Goal: Task Accomplishment & Management: Manage account settings

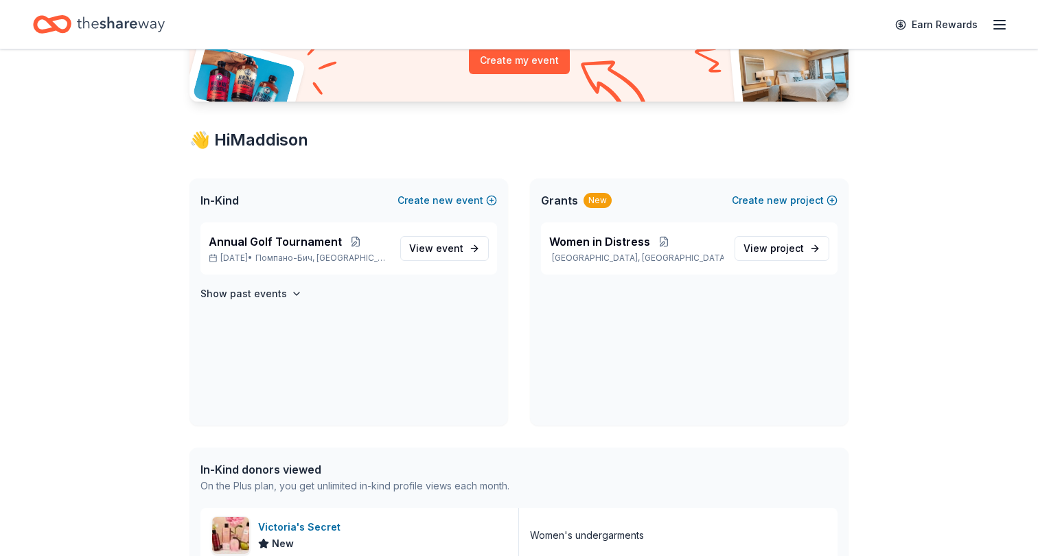
scroll to position [183, 0]
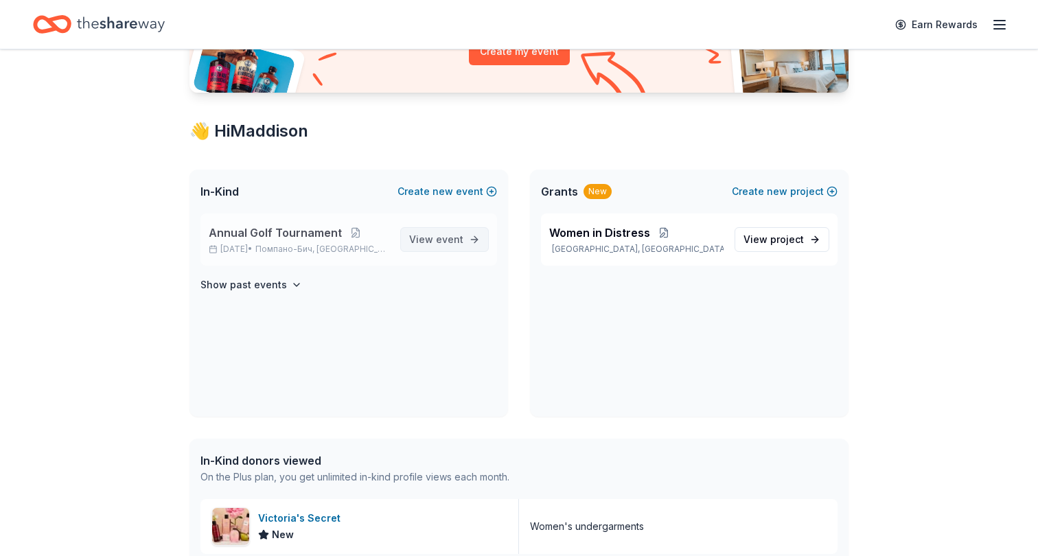
click at [464, 242] on link "View event" at bounding box center [444, 239] width 89 height 25
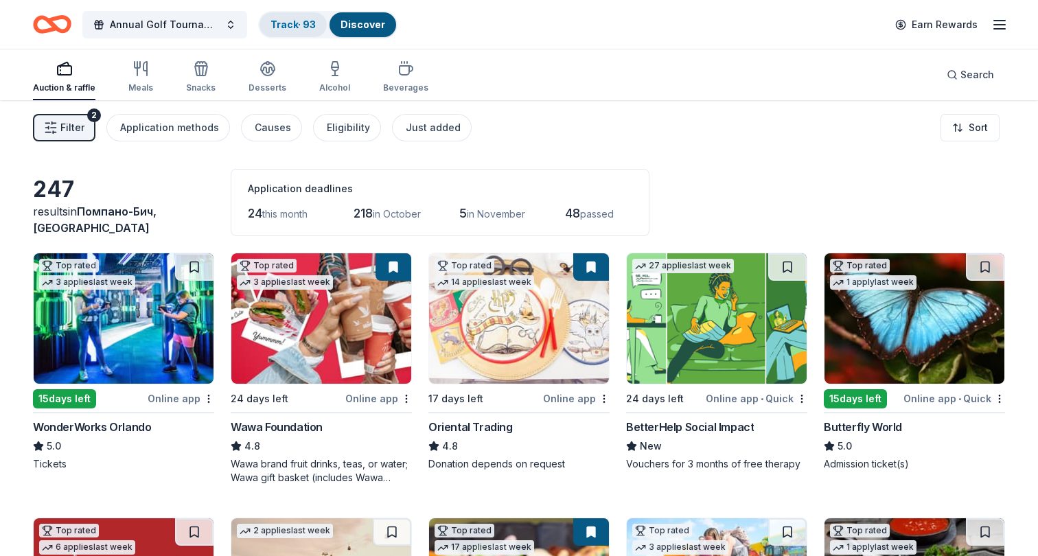
click at [300, 20] on link "Track · 93" at bounding box center [293, 25] width 45 height 12
click at [296, 26] on link "Track · 93" at bounding box center [293, 25] width 45 height 12
click at [997, 25] on line "button" at bounding box center [1000, 25] width 11 height 0
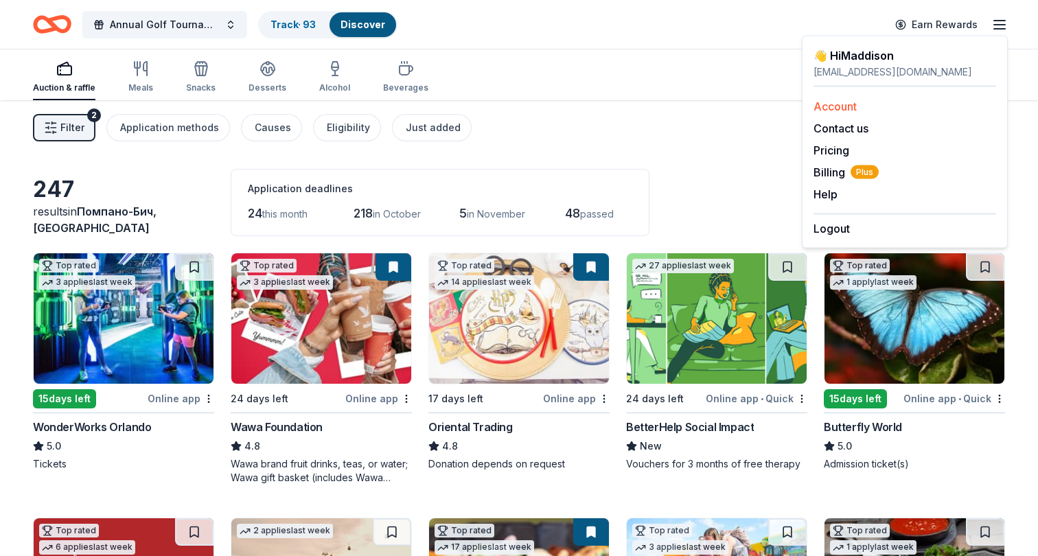
click at [853, 107] on link "Account" at bounding box center [835, 107] width 43 height 14
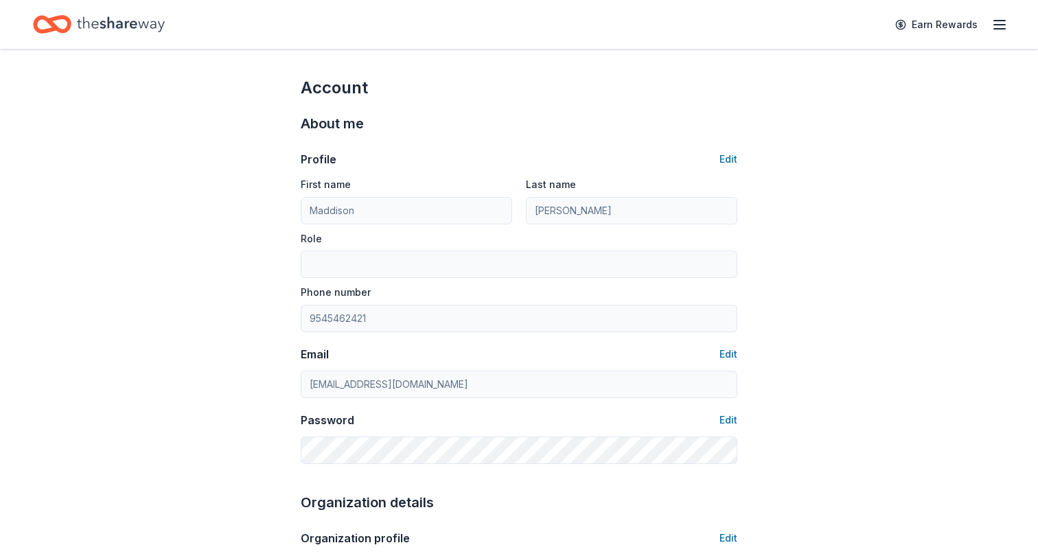
click at [58, 32] on icon "Home" at bounding box center [52, 24] width 38 height 32
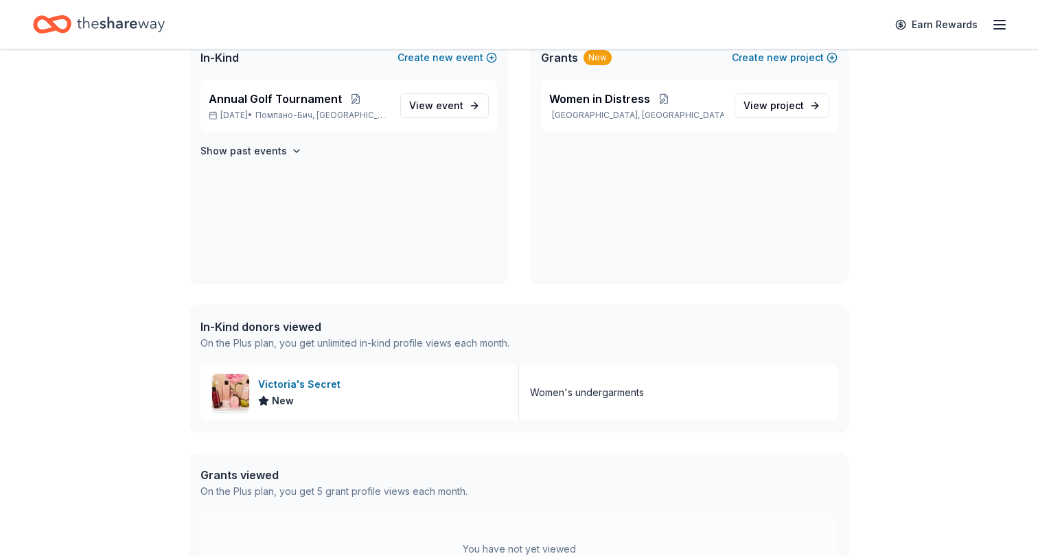
scroll to position [178, 0]
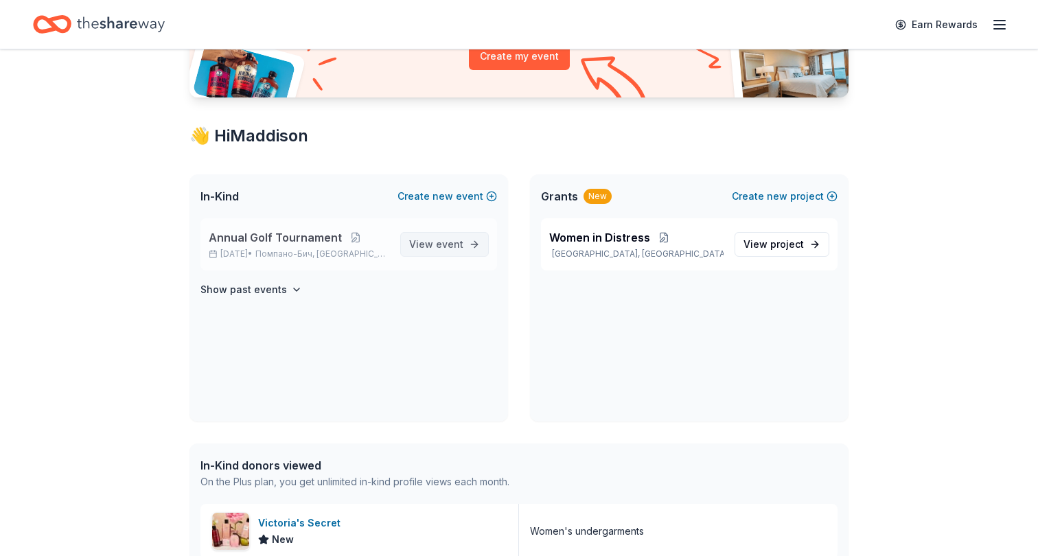
click at [444, 248] on span "event" at bounding box center [449, 244] width 27 height 12
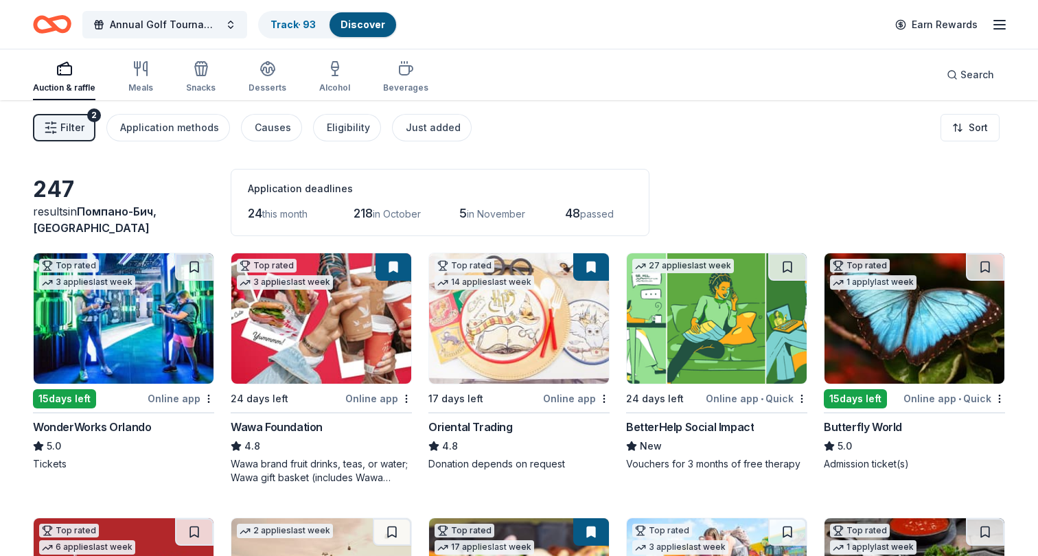
click at [76, 132] on span "Filter" at bounding box center [72, 128] width 24 height 16
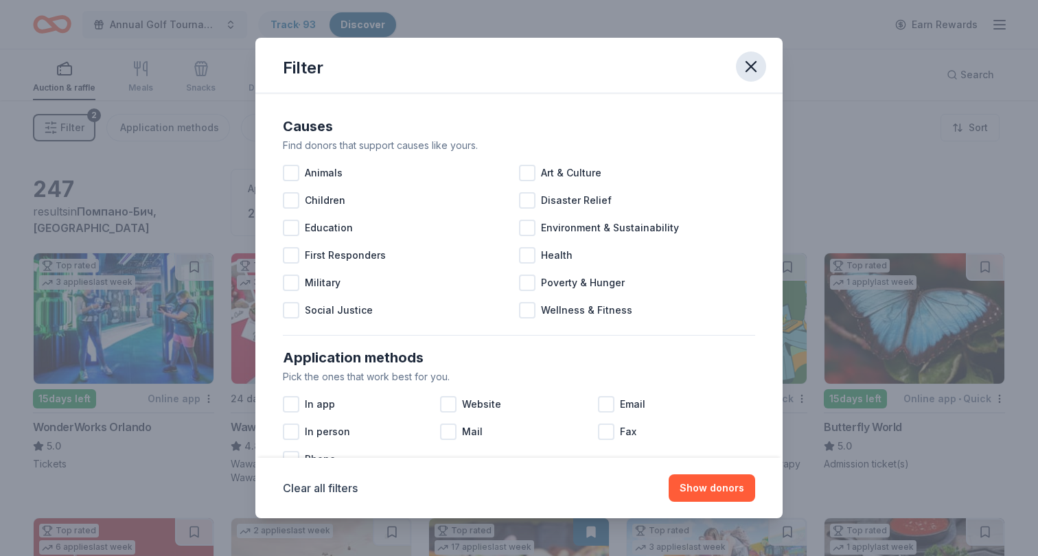
click at [752, 63] on icon "button" at bounding box center [751, 66] width 19 height 19
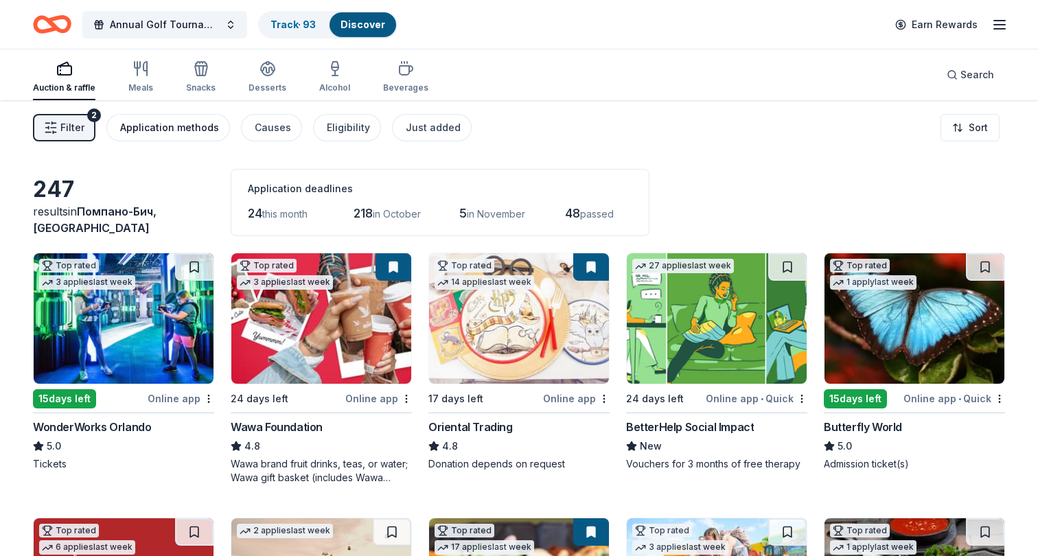
click at [187, 127] on div "Application methods" at bounding box center [169, 128] width 99 height 16
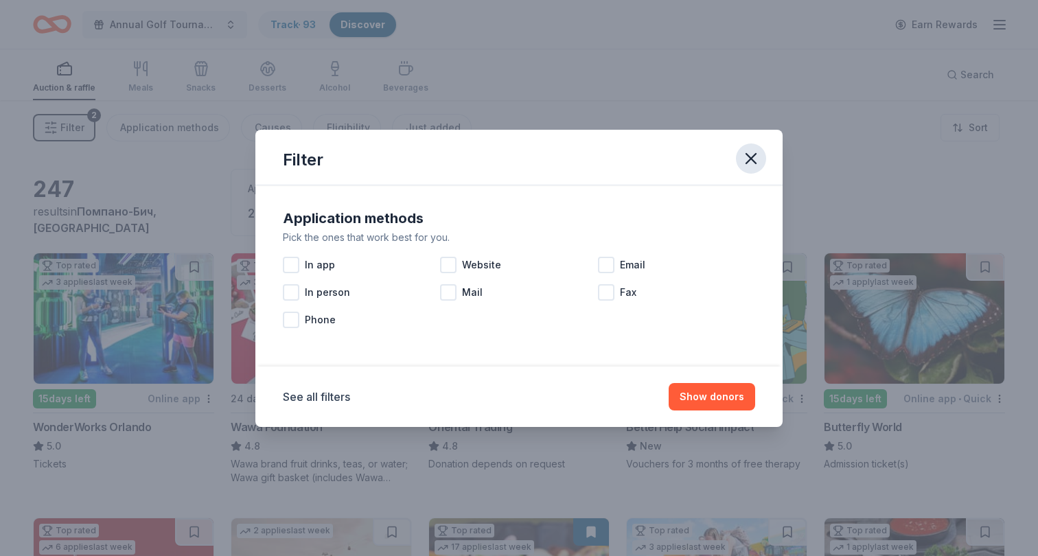
click at [749, 153] on icon "button" at bounding box center [751, 158] width 19 height 19
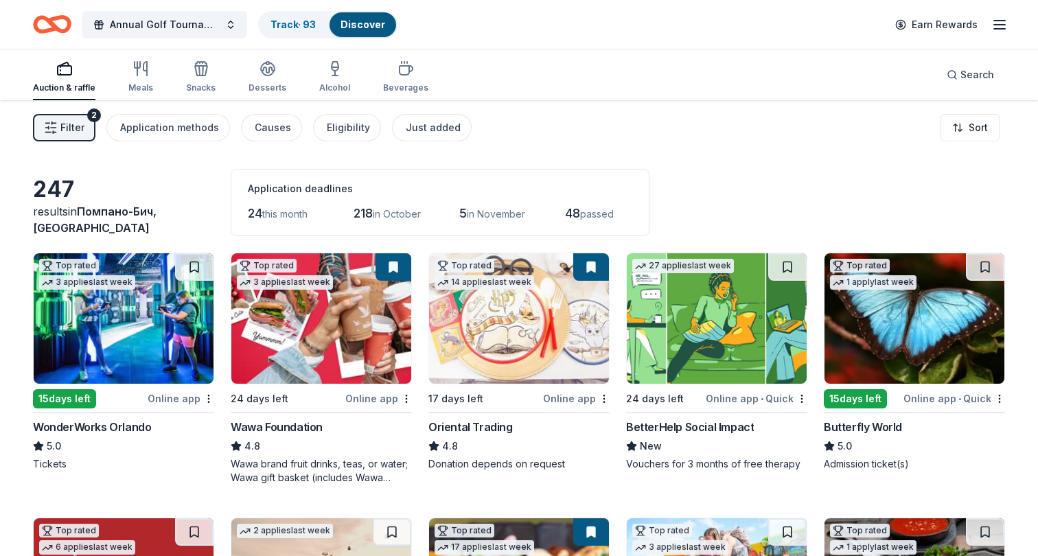
click at [1008, 27] on icon "button" at bounding box center [1000, 24] width 16 height 16
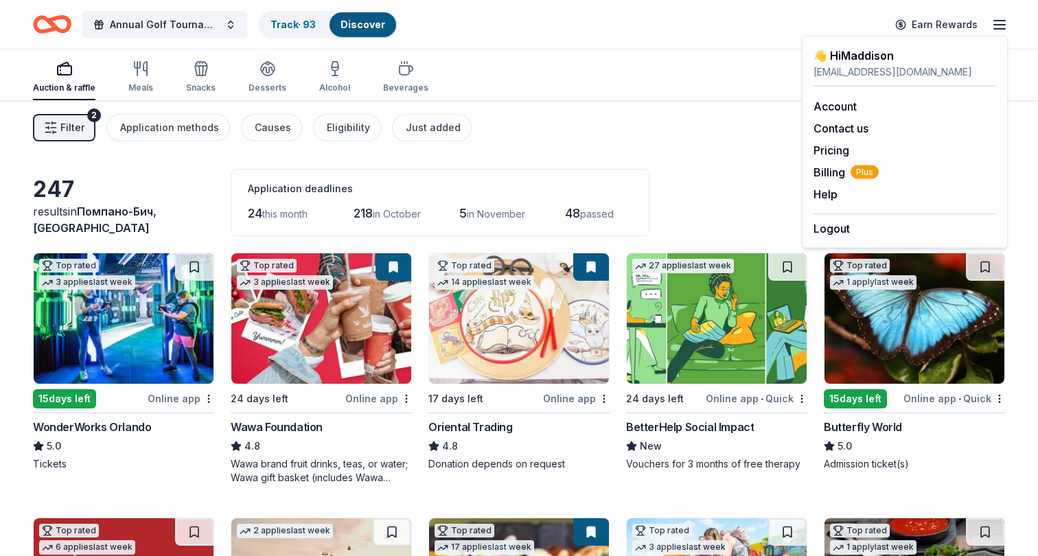
click at [1008, 27] on icon "button" at bounding box center [1000, 24] width 16 height 16
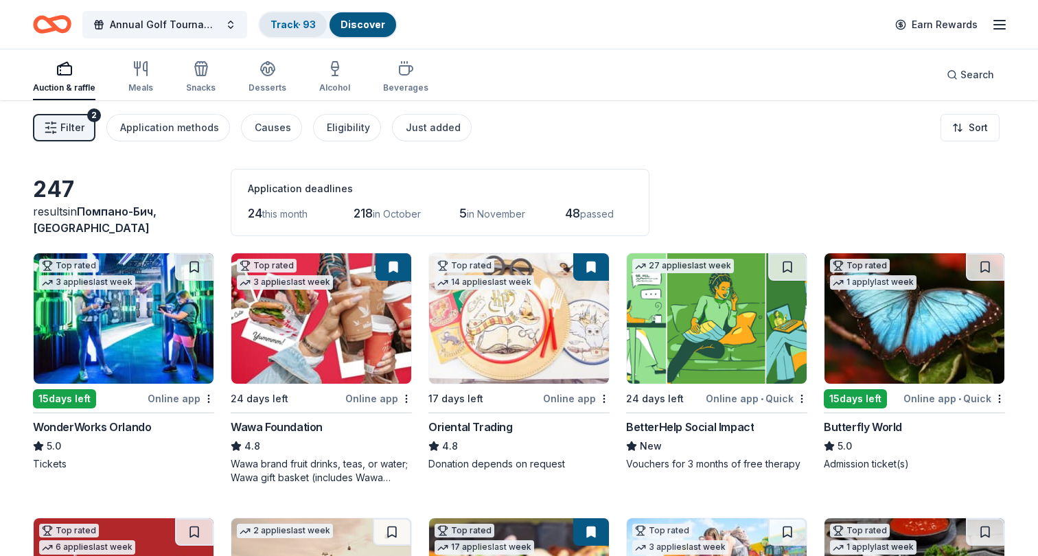
click at [315, 20] on link "Track · 93" at bounding box center [293, 25] width 45 height 12
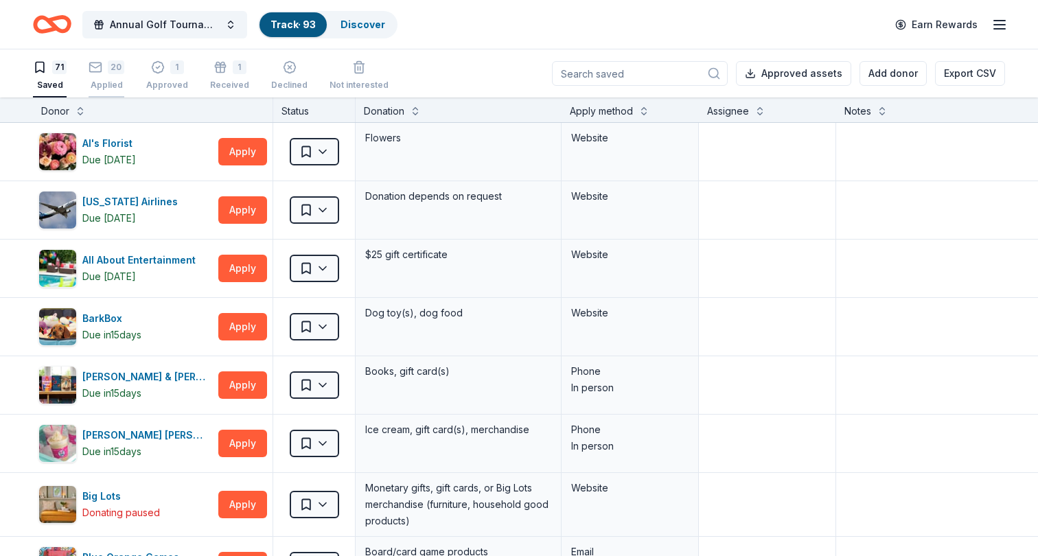
click at [91, 56] on button "20 Applied" at bounding box center [107, 76] width 36 height 43
